Goal: Task Accomplishment & Management: Use online tool/utility

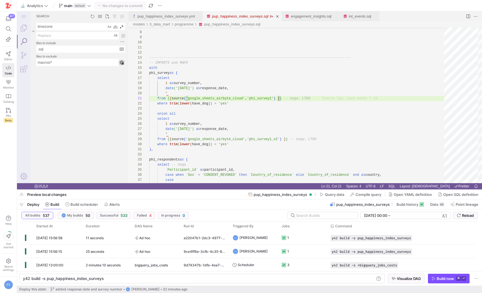
scroll to position [0, 41]
click at [66, 4] on span "main" at bounding box center [68, 5] width 8 height 5
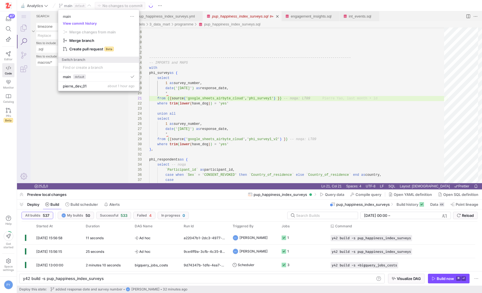
click at [83, 91] on div at bounding box center [241, 146] width 482 height 293
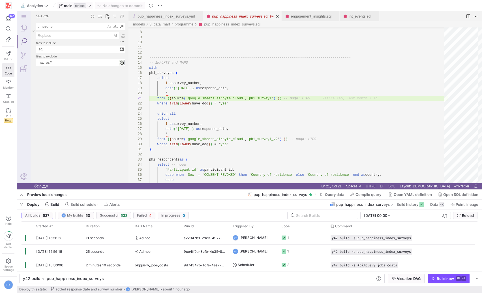
click at [58, 8] on span at bounding box center [75, 5] width 35 height 7
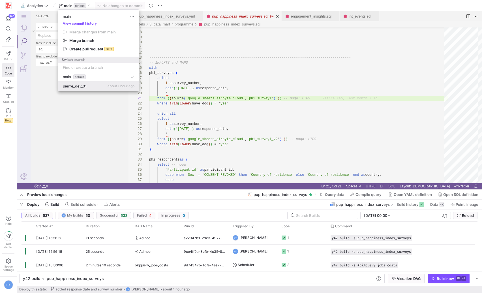
click at [91, 88] on button "pierre_dev_01 about 1 hour ago" at bounding box center [98, 86] width 81 height 9
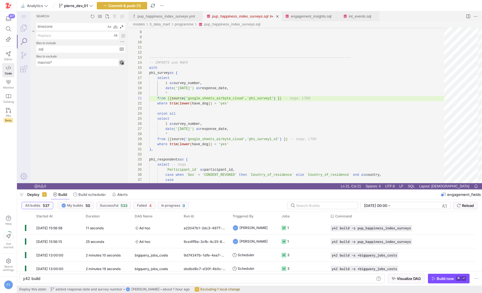
type textarea "y42 build -s engagement_insights"
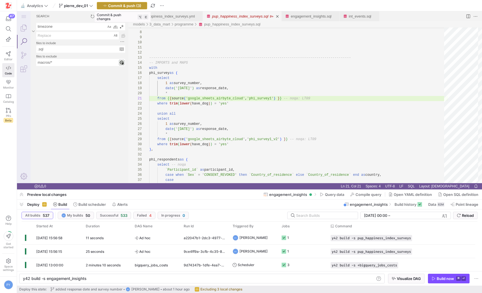
click at [123, 6] on span "Commit & push (3)" at bounding box center [124, 5] width 33 height 5
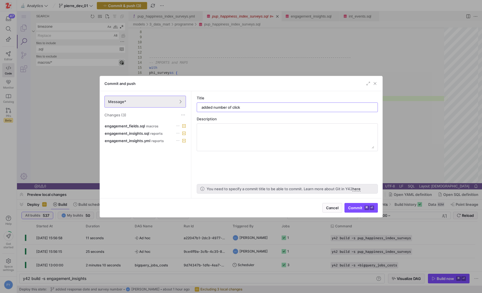
type input "added number of clicks"
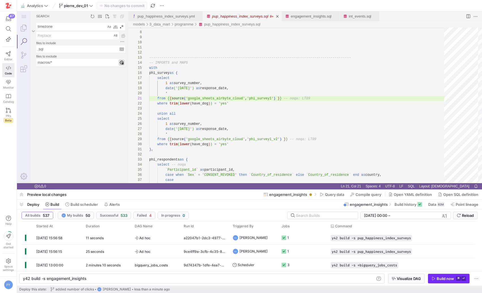
click at [441, 278] on div "Build now" at bounding box center [445, 278] width 17 height 5
click at [100, 237] on y42-duration "21 seconds" at bounding box center [95, 238] width 18 height 4
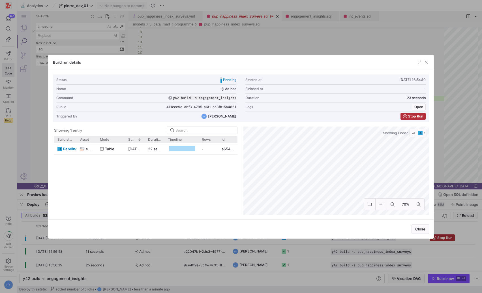
click at [127, 248] on div at bounding box center [241, 146] width 482 height 293
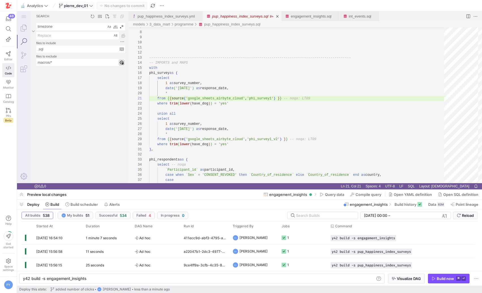
click at [75, 5] on span "pierre_dev_01" at bounding box center [76, 5] width 24 height 5
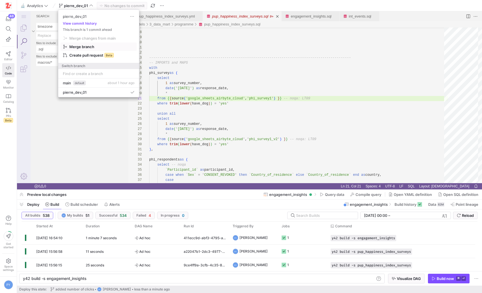
click at [88, 50] on span "button" at bounding box center [99, 47] width 76 height 8
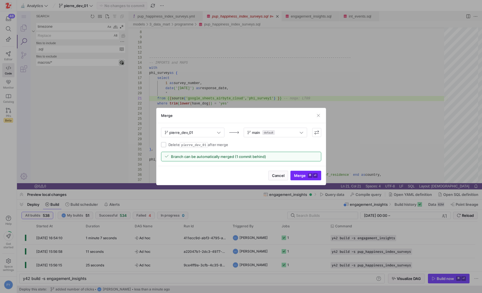
click at [303, 178] on span "Merge ⌘ ⏎" at bounding box center [306, 175] width 24 height 5
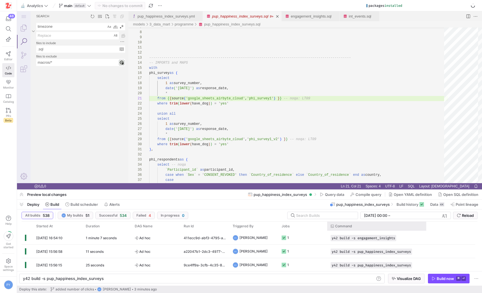
type textarea "y42 build -s engagement_insights"
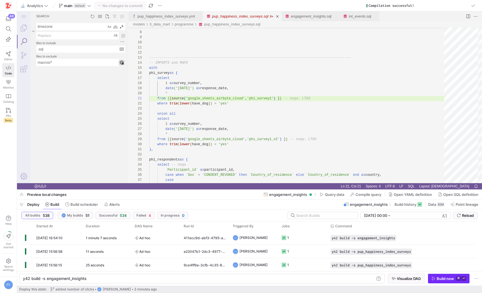
click at [448, 279] on div "Build now" at bounding box center [445, 278] width 17 height 5
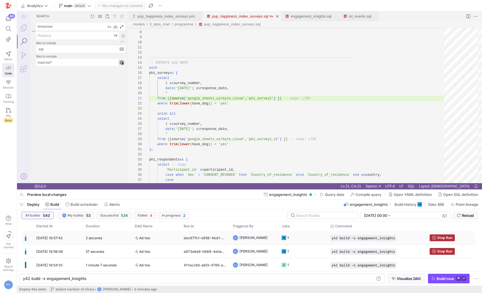
click at [83, 235] on div "2 seconds" at bounding box center [106, 237] width 49 height 13
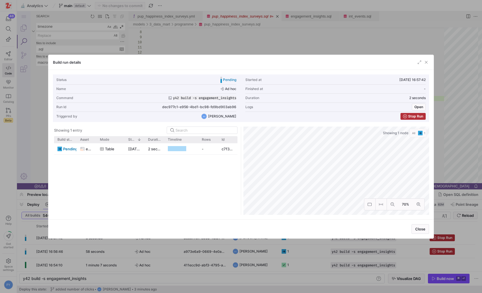
click at [151, 260] on div at bounding box center [241, 146] width 482 height 293
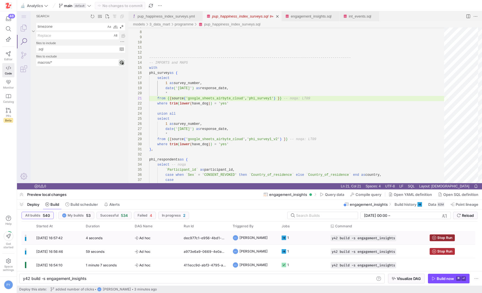
click at [439, 238] on span "Stop Run" at bounding box center [445, 238] width 15 height 4
click at [125, 251] on div "1 minute 1 second" at bounding box center [106, 251] width 49 height 13
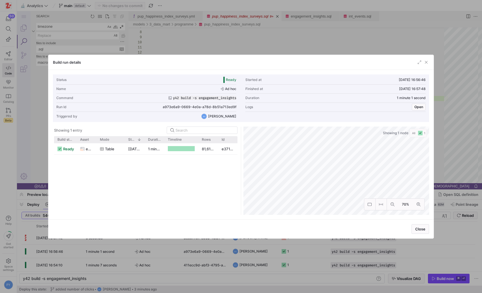
click at [193, 253] on div at bounding box center [241, 146] width 482 height 293
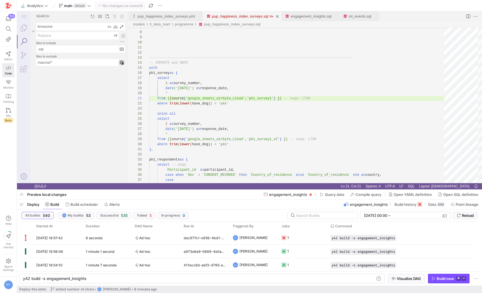
click at [71, 10] on y42-top-nav "🔬 Analytics main default No changes to commit" at bounding box center [249, 5] width 465 height 11
click at [70, 7] on span "main" at bounding box center [68, 5] width 8 height 5
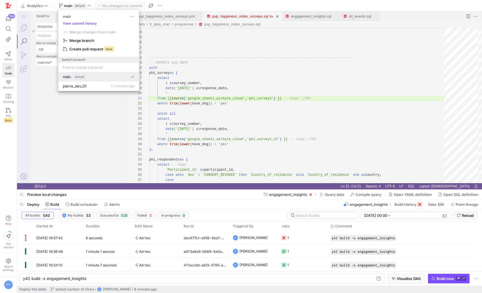
click at [84, 80] on button "main default" at bounding box center [98, 76] width 81 height 9
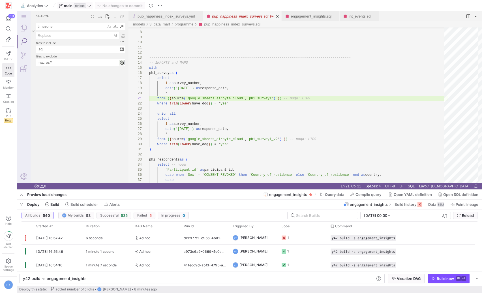
click at [74, 8] on span at bounding box center [75, 5] width 35 height 7
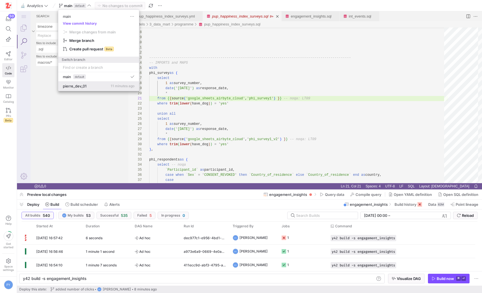
click at [76, 84] on span "pierre_dev_01" at bounding box center [75, 86] width 24 height 5
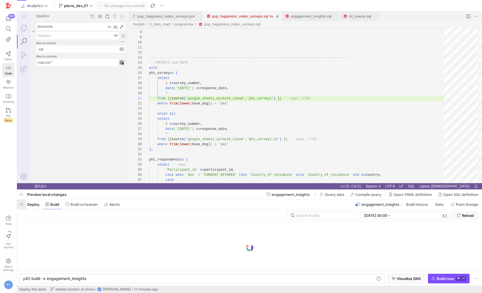
click at [22, 204] on span "button" at bounding box center [21, 205] width 9 height 10
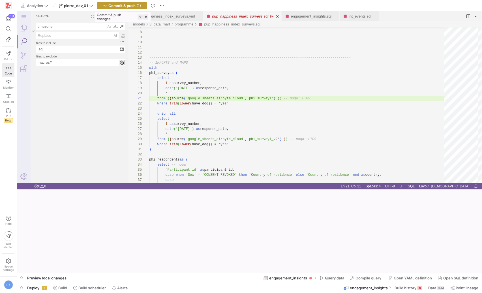
click at [129, 7] on span "Commit & push (1)" at bounding box center [124, 5] width 33 height 5
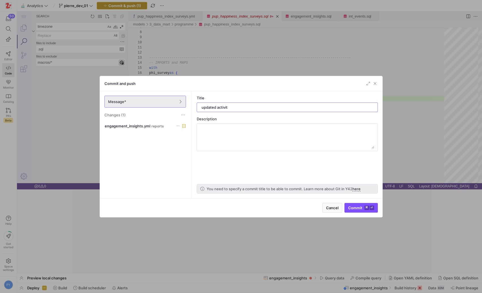
type input "updated activity"
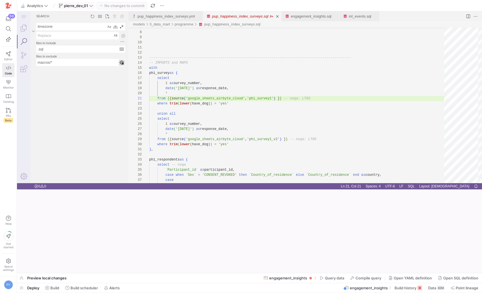
click at [89, 6] on span "pierre_dev_01" at bounding box center [76, 5] width 34 height 5
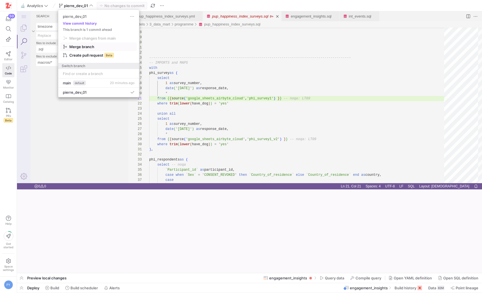
click at [98, 48] on span "Merge branch" at bounding box center [98, 46] width 71 height 5
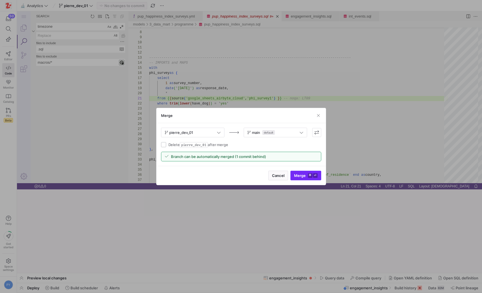
click at [300, 174] on span "Merge ⌘ ⏎" at bounding box center [306, 175] width 24 height 5
